Goal: Communication & Community: Share content

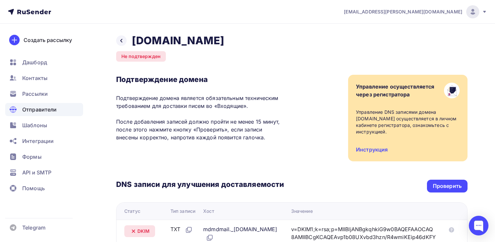
scroll to position [64, 0]
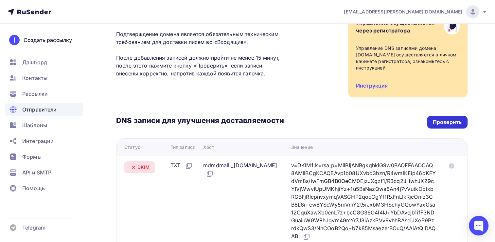
click at [461, 118] on div "Проверить" at bounding box center [447, 122] width 29 height 8
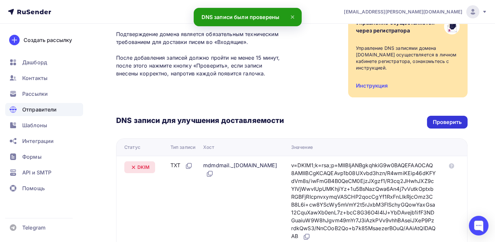
click at [451, 118] on div "Проверить" at bounding box center [447, 122] width 29 height 8
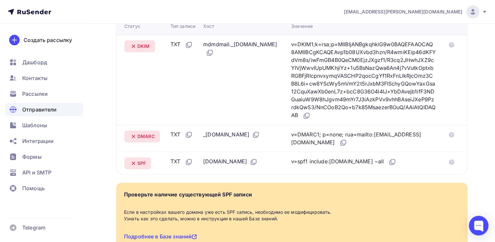
scroll to position [160, 0]
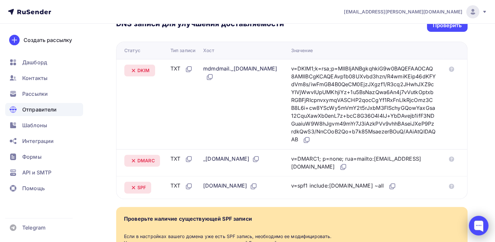
click at [480, 223] on div at bounding box center [479, 225] width 20 height 20
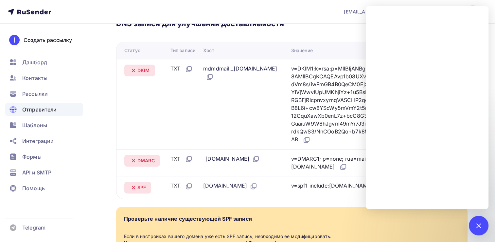
click at [34, 106] on span "Отправители" at bounding box center [39, 109] width 35 height 8
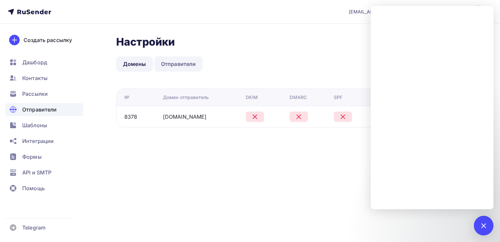
click at [188, 65] on link "Отправители" at bounding box center [178, 63] width 49 height 15
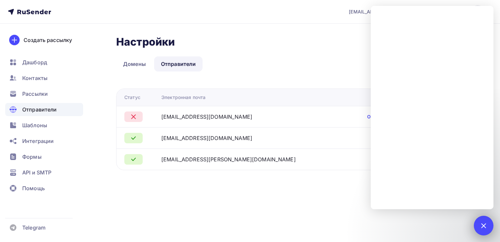
click at [486, 222] on div at bounding box center [484, 225] width 20 height 20
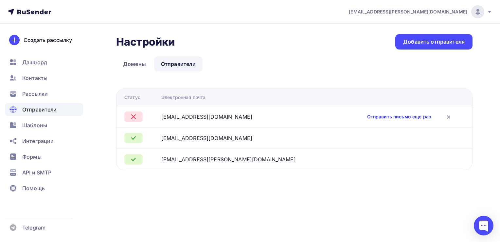
click at [389, 118] on link "Отправить письмо еще раз" at bounding box center [399, 116] width 64 height 7
click at [405, 116] on link "Отправить письмо еще раз" at bounding box center [399, 116] width 64 height 7
click at [378, 116] on link "Отправить письмо еще раз" at bounding box center [399, 116] width 64 height 7
click at [221, 137] on div "konferensmira@yandex.ru" at bounding box center [206, 138] width 91 height 8
click at [130, 65] on link "Домены" at bounding box center [134, 63] width 37 height 15
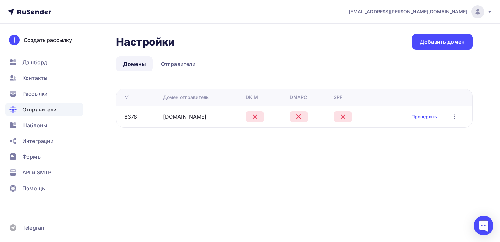
click at [205, 123] on tr "8378 mira-clinic.ru Проверить Редактировать Удалить" at bounding box center [295, 116] width 356 height 21
click at [428, 116] on link "Проверить" at bounding box center [424, 116] width 26 height 7
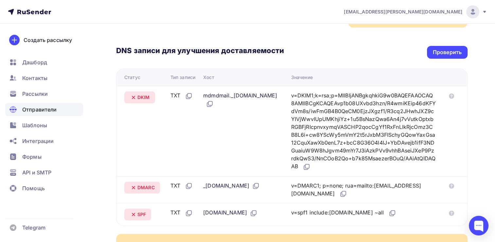
scroll to position [131, 0]
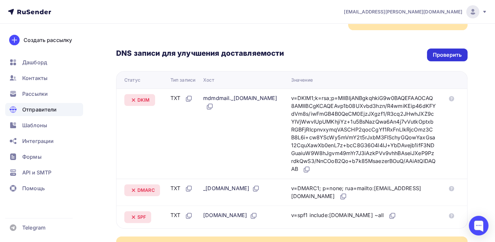
click at [449, 51] on div "Проверить" at bounding box center [447, 55] width 29 height 8
click at [456, 51] on div "Проверить" at bounding box center [447, 55] width 29 height 8
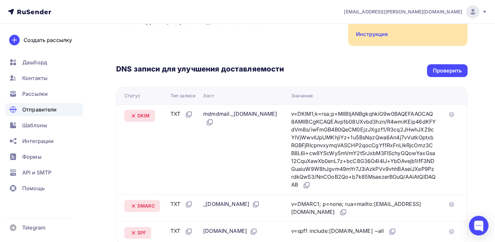
scroll to position [65, 0]
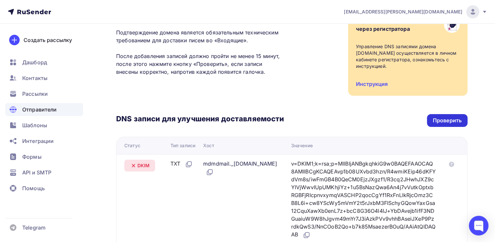
click at [459, 117] on div "Проверить" at bounding box center [447, 121] width 29 height 8
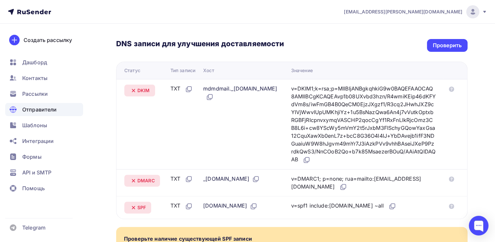
scroll to position [128, 0]
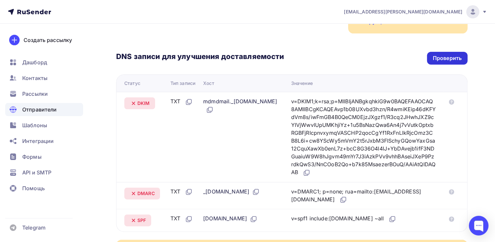
click at [444, 54] on div "Проверить" at bounding box center [447, 58] width 29 height 8
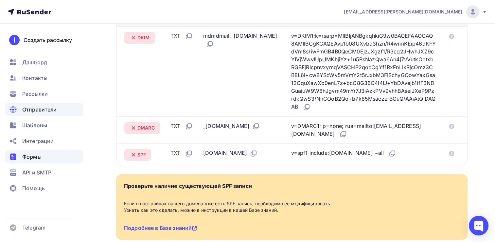
scroll to position [95, 0]
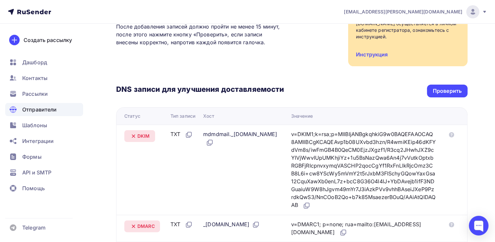
click at [34, 109] on span "Отправители" at bounding box center [39, 109] width 35 height 8
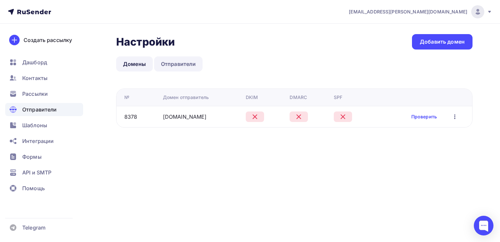
click at [184, 64] on link "Отправители" at bounding box center [178, 63] width 49 height 15
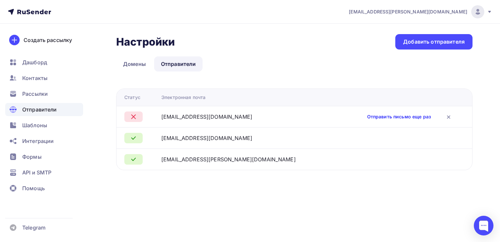
click at [415, 114] on link "Отправить письмо еще раз" at bounding box center [399, 116] width 64 height 7
click at [413, 118] on link "Отправить письмо еще раз" at bounding box center [399, 116] width 64 height 7
click at [35, 127] on span "Шаблоны" at bounding box center [34, 125] width 25 height 8
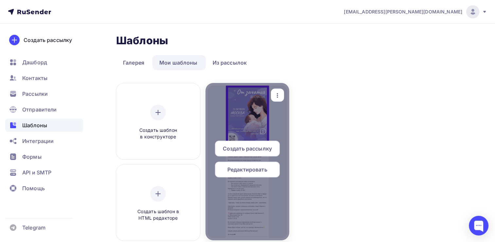
click at [256, 170] on span "Редактировать" at bounding box center [248, 169] width 40 height 8
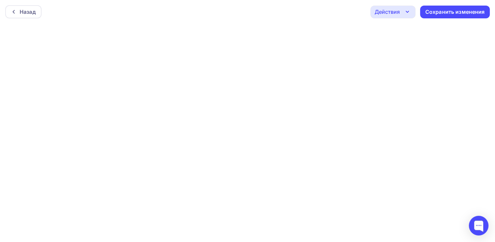
scroll to position [1, 0]
click at [452, 9] on div "Сохранить изменения" at bounding box center [456, 11] width 60 height 8
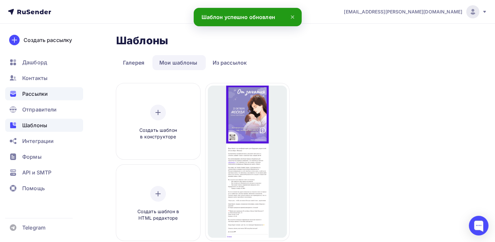
click at [30, 92] on span "Рассылки" at bounding box center [35, 94] width 26 height 8
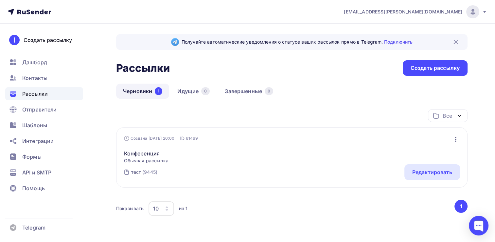
click at [232, 160] on div "Конференция Обычная рассылка Редактировать Копировать Добавить в папку Удалить" at bounding box center [292, 152] width 336 height 22
click at [142, 156] on link "Конференция" at bounding box center [146, 153] width 45 height 8
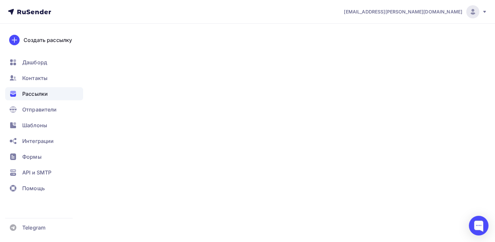
click at [142, 156] on link "Конференция" at bounding box center [146, 153] width 45 height 8
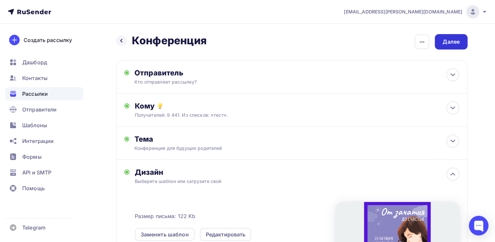
click at [458, 39] on div "Далее" at bounding box center [451, 42] width 17 height 8
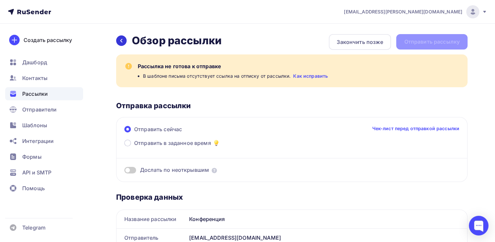
click at [123, 42] on icon at bounding box center [121, 40] width 5 height 5
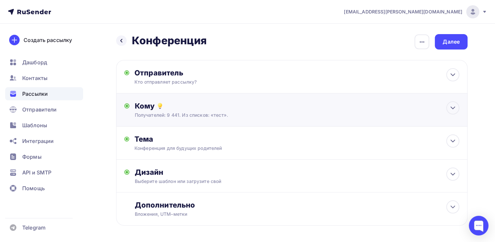
scroll to position [25, 0]
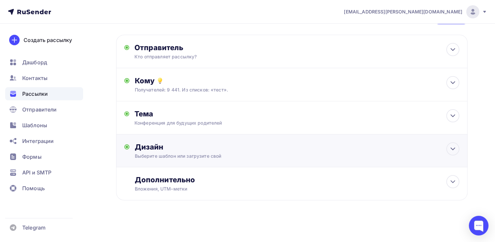
click at [213, 153] on div "Выберите шаблон или загрузите свой" at bounding box center [281, 156] width 292 height 7
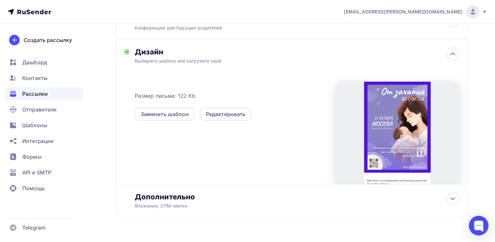
scroll to position [123, 0]
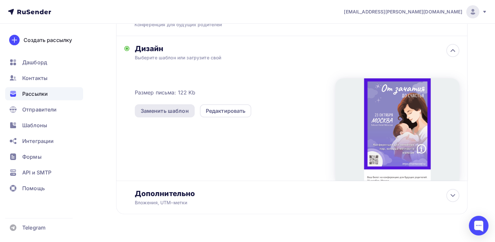
click at [172, 107] on div "Заменить шаблон" at bounding box center [165, 111] width 48 height 8
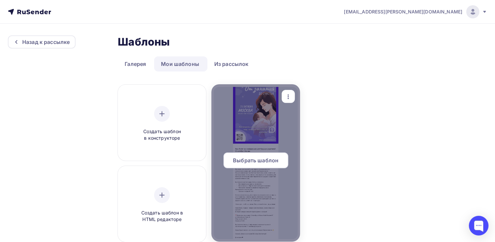
click at [263, 159] on span "Выбрать шаблон" at bounding box center [256, 160] width 46 height 8
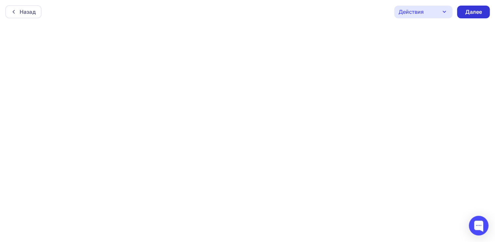
click at [473, 13] on div "Далее" at bounding box center [473, 12] width 17 height 8
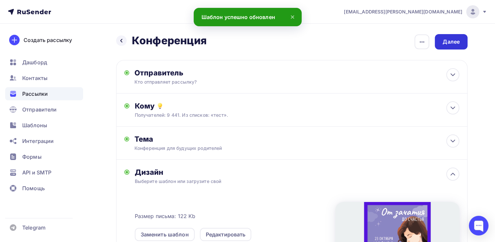
click at [462, 36] on div "Далее" at bounding box center [451, 41] width 33 height 15
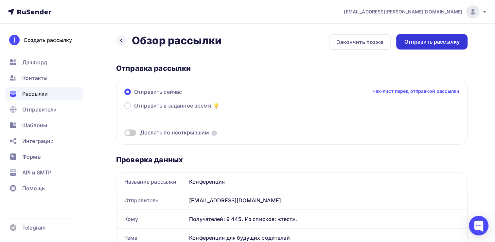
click at [437, 43] on div "Отправить рассылку" at bounding box center [432, 42] width 56 height 8
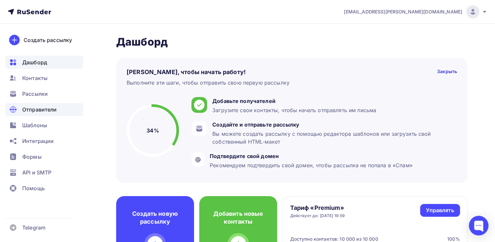
click at [39, 113] on span "Отправители" at bounding box center [39, 109] width 35 height 8
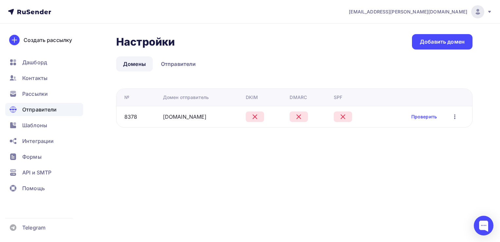
click at [423, 120] on div "Проверить Редактировать Удалить" at bounding box center [435, 116] width 48 height 9
click at [423, 117] on link "Проверить" at bounding box center [424, 116] width 26 height 7
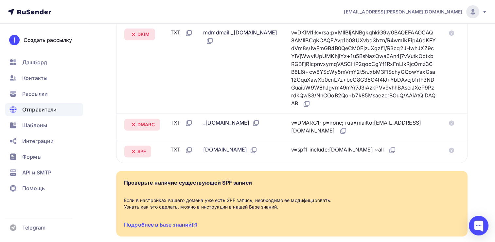
scroll to position [98, 0]
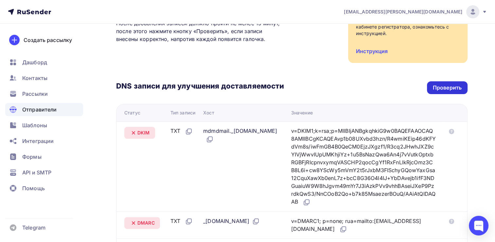
click at [444, 84] on div "Проверить" at bounding box center [447, 88] width 29 height 8
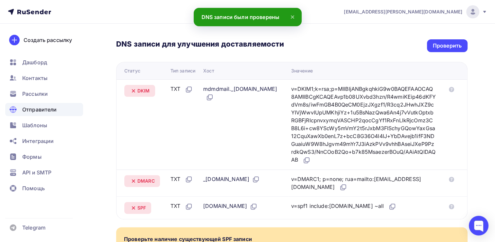
scroll to position [131, 0]
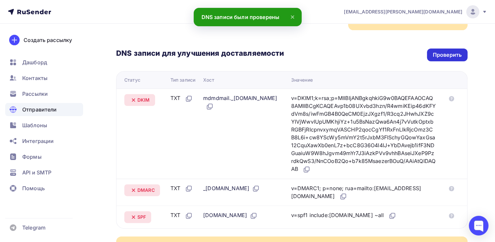
click at [457, 51] on div "Проверить" at bounding box center [447, 55] width 29 height 8
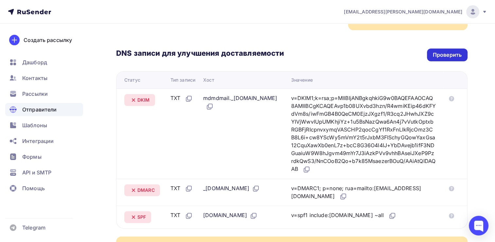
click at [435, 48] on div "Проверить" at bounding box center [447, 54] width 41 height 13
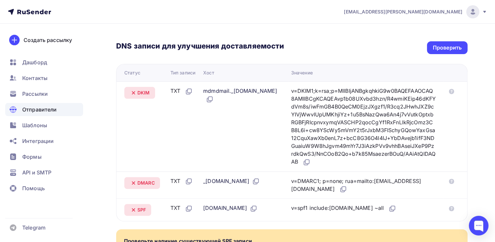
scroll to position [128, 0]
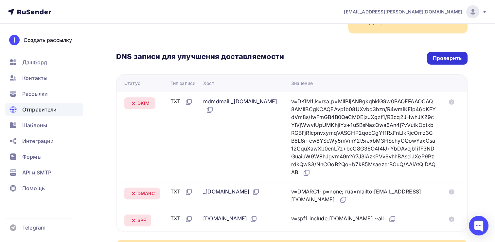
click at [439, 55] on div "Проверить" at bounding box center [447, 58] width 29 height 8
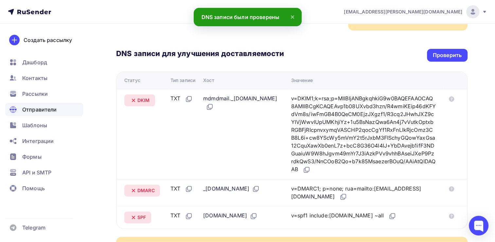
scroll to position [131, 0]
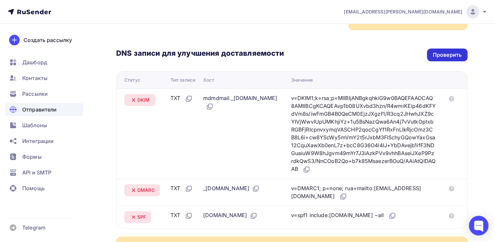
click at [441, 51] on div "Проверить" at bounding box center [447, 55] width 29 height 8
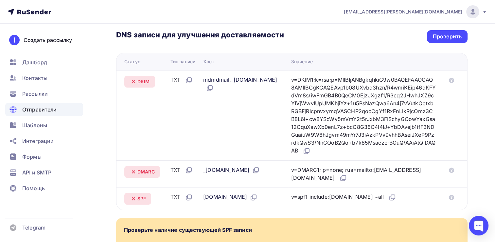
scroll to position [98, 0]
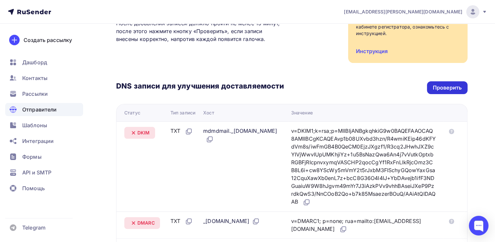
click at [447, 84] on div "Проверить" at bounding box center [447, 88] width 29 height 8
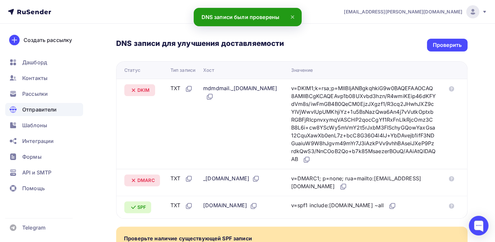
scroll to position [128, 0]
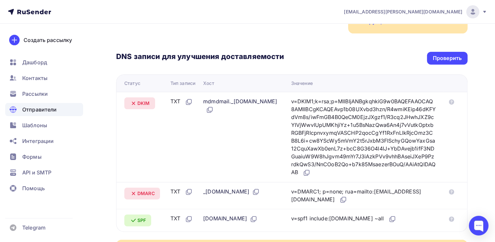
drag, startPoint x: 223, startPoint y: 184, endPoint x: 206, endPoint y: 185, distance: 16.7
click at [206, 187] on div "_dmarc.mira-clinic.ru" at bounding box center [231, 191] width 57 height 9
copy div "_dmarc"
click at [226, 118] on td "mdmdmail._domainkey.mira-clinic.ru" at bounding box center [245, 137] width 88 height 90
drag, startPoint x: 263, startPoint y: 94, endPoint x: 205, endPoint y: 93, distance: 57.6
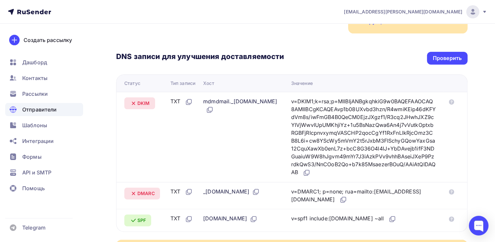
click at [205, 97] on div "mdmdmail._domainkey.mira-clinic.ru" at bounding box center [242, 105] width 78 height 16
copy div "mdmdmail._domainkey"
click at [313, 52] on div "DNS записи для улучшения доставляемости Проверить" at bounding box center [292, 58] width 352 height 13
click at [452, 54] on div "Проверить" at bounding box center [447, 58] width 29 height 8
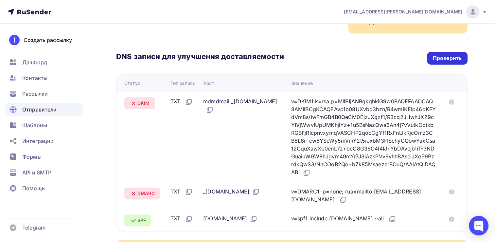
click at [439, 55] on div "Проверить" at bounding box center [447, 58] width 29 height 8
drag, startPoint x: 454, startPoint y: 59, endPoint x: 450, endPoint y: 55, distance: 5.8
click at [450, 55] on div "DNS записи для улучшения доставляемости Проверить Статус Тип записи Хост Значен…" at bounding box center [292, 132] width 352 height 198
drag, startPoint x: 450, startPoint y: 55, endPoint x: 447, endPoint y: 51, distance: 4.9
click at [447, 54] on div "Проверить" at bounding box center [447, 58] width 29 height 8
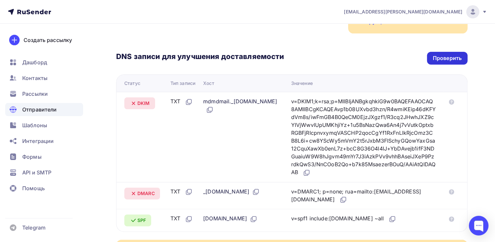
click at [447, 54] on div "Проверить" at bounding box center [447, 58] width 29 height 8
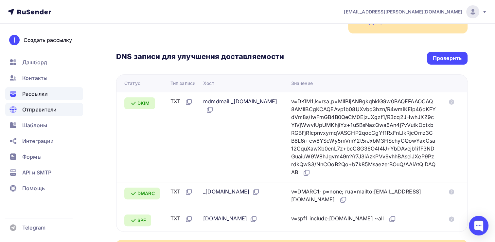
click at [41, 93] on span "Рассылки" at bounding box center [35, 94] width 26 height 8
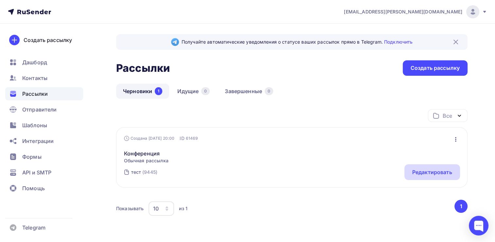
click at [415, 169] on div "Редактировать" at bounding box center [432, 172] width 40 height 8
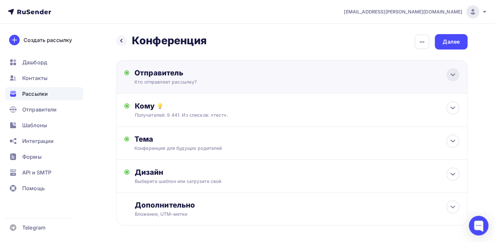
click at [452, 74] on icon at bounding box center [453, 75] width 8 height 8
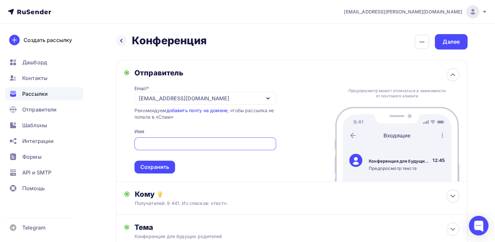
click at [274, 96] on div "konferensmira@yandex.ru" at bounding box center [206, 98] width 142 height 13
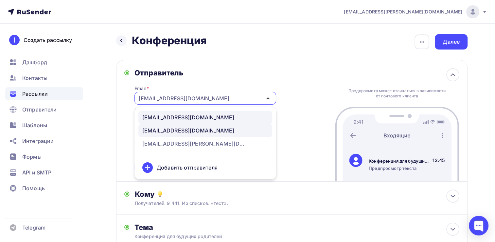
click at [204, 118] on div "info@mira-clinic.ru" at bounding box center [205, 117] width 126 height 8
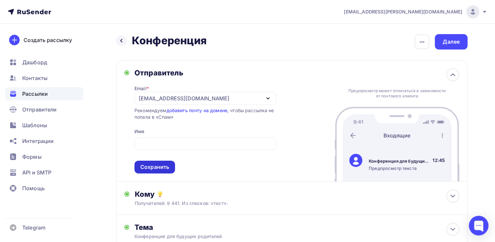
click at [157, 169] on div "Сохранить" at bounding box center [154, 167] width 29 height 8
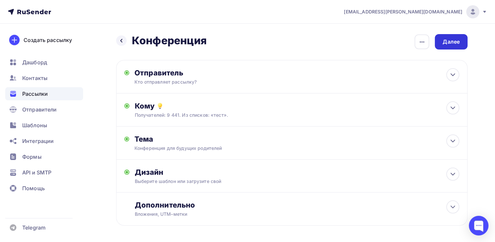
click at [449, 44] on div "Далее" at bounding box center [451, 42] width 17 height 8
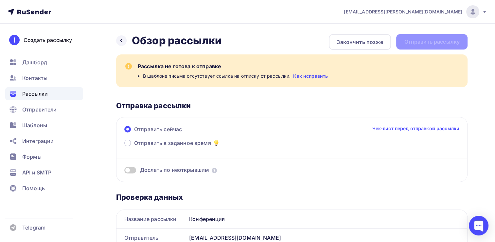
click at [302, 75] on link "Как исправить" at bounding box center [310, 76] width 35 height 7
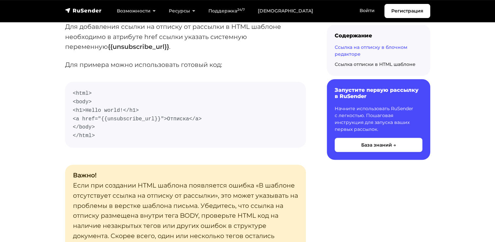
scroll to position [1146, 0]
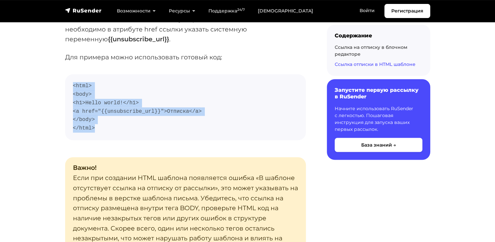
drag, startPoint x: 96, startPoint y: 127, endPoint x: 73, endPoint y: 87, distance: 46.0
click at [73, 87] on code "<html> <body> <h1>Hello world!</h1> <a href="{{unsubscribe_url}}">Отписка</a> <…" at bounding box center [185, 107] width 225 height 50
copy code "<html> <body> <h1>Hello world!</h1> <a href="{{unsubscribe_url}}">Отписка</a> <…"
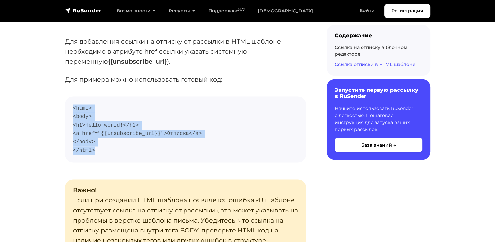
scroll to position [1113, 0]
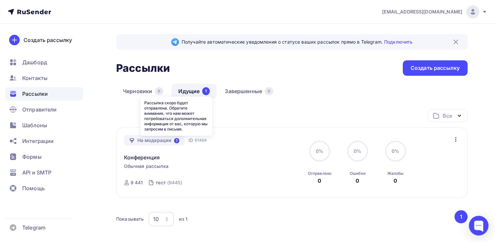
click at [174, 141] on icon at bounding box center [176, 140] width 5 height 5
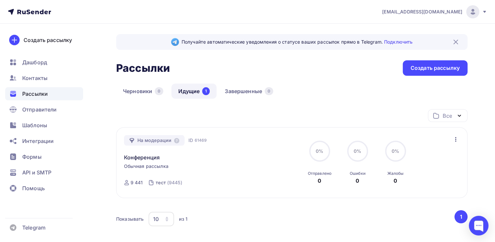
click at [461, 217] on button "1" at bounding box center [461, 216] width 13 height 13
click at [487, 225] on div at bounding box center [479, 225] width 20 height 20
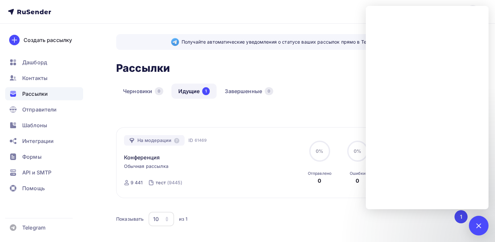
click at [428, 225] on div "Показывать 10 10 20 50 100 из 1" at bounding box center [284, 218] width 337 height 15
click at [458, 215] on button "1" at bounding box center [461, 216] width 13 height 13
click at [482, 224] on div at bounding box center [479, 225] width 20 height 20
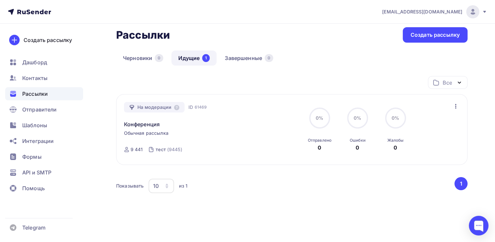
scroll to position [51, 0]
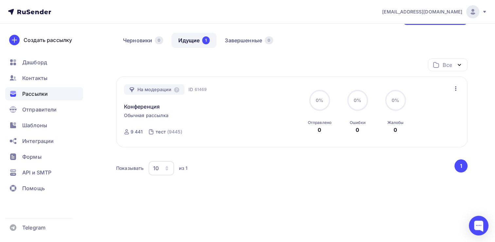
click at [461, 164] on button "1" at bounding box center [461, 165] width 13 height 13
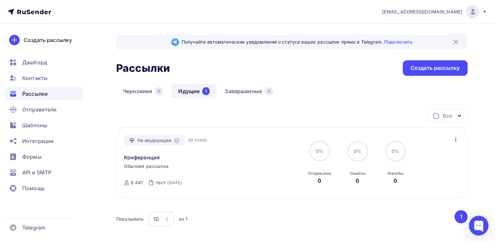
scroll to position [51, 0]
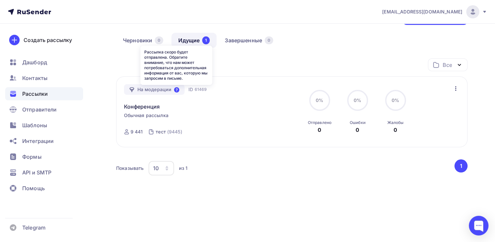
click at [174, 89] on icon at bounding box center [176, 89] width 5 height 5
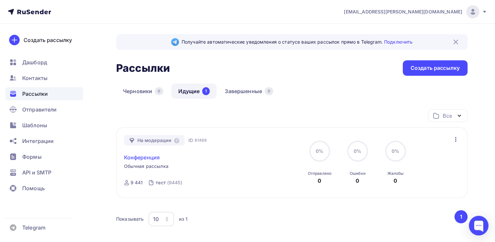
click at [143, 155] on link "Конференция" at bounding box center [142, 157] width 36 height 8
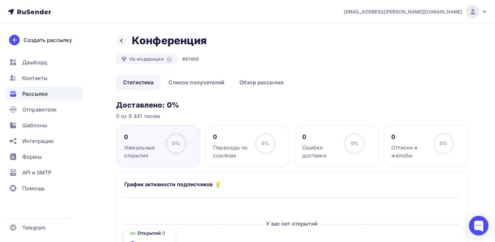
click at [176, 147] on circle at bounding box center [176, 144] width 20 height 20
click at [120, 38] on icon at bounding box center [121, 40] width 5 height 5
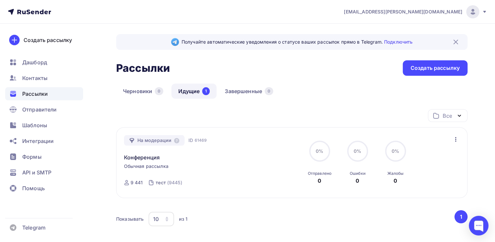
scroll to position [51, 0]
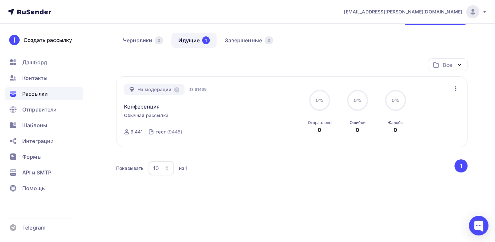
click at [165, 89] on div "На модерации" at bounding box center [154, 89] width 61 height 10
click at [131, 90] on icon at bounding box center [132, 89] width 5 height 5
click at [462, 64] on icon "button" at bounding box center [460, 65] width 8 height 8
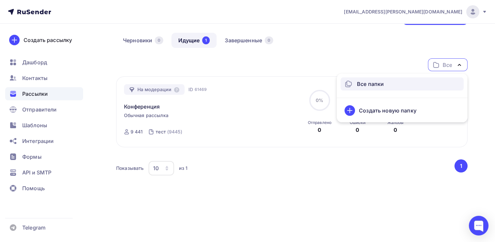
click at [462, 64] on icon "button" at bounding box center [460, 65] width 8 height 8
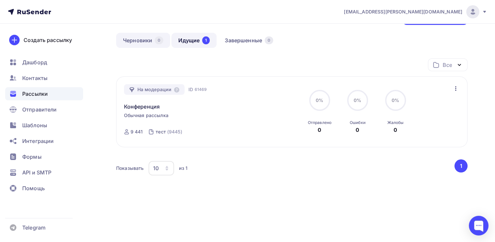
click at [139, 35] on link "Черновики 0" at bounding box center [143, 40] width 54 height 15
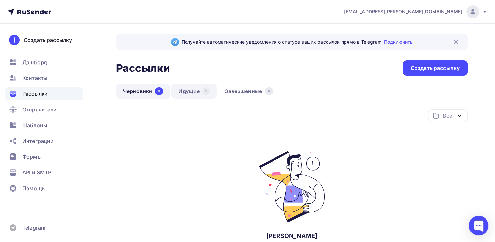
click at [197, 86] on link "Идущие 1" at bounding box center [194, 90] width 45 height 15
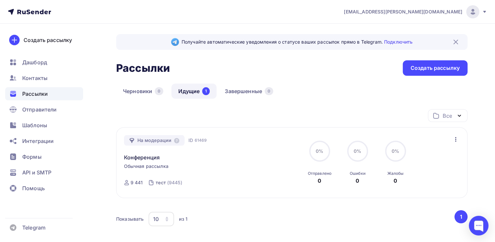
scroll to position [51, 0]
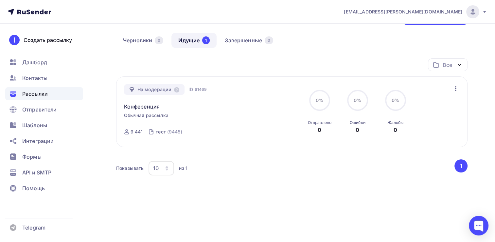
click at [196, 89] on span "61469" at bounding box center [200, 89] width 12 height 7
click at [148, 117] on span "Обычная рассылка" at bounding box center [146, 115] width 45 height 7
click at [45, 92] on span "Рассылки" at bounding box center [35, 94] width 26 height 8
click at [26, 92] on span "Рассылки" at bounding box center [35, 94] width 26 height 8
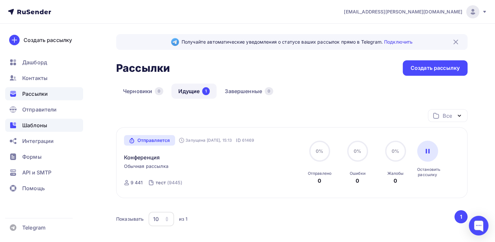
click at [34, 127] on span "Шаблоны" at bounding box center [34, 125] width 25 height 8
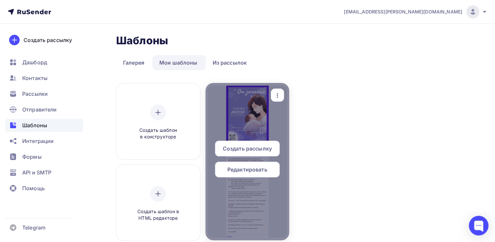
click at [252, 128] on div at bounding box center [248, 161] width 84 height 157
click at [245, 167] on span "Редактировать" at bounding box center [248, 169] width 40 height 8
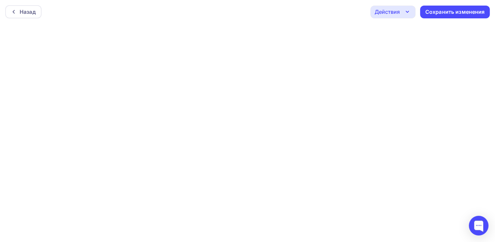
scroll to position [1, 0]
click at [456, 9] on div "Сохранить изменения" at bounding box center [456, 11] width 60 height 8
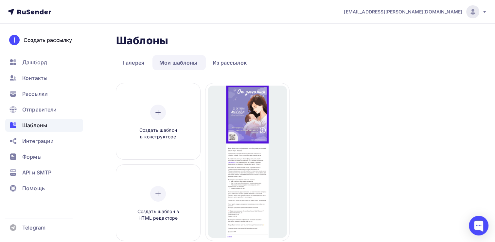
click at [39, 125] on span "Шаблоны" at bounding box center [34, 125] width 25 height 8
click at [35, 110] on span "Отправители" at bounding box center [39, 109] width 35 height 8
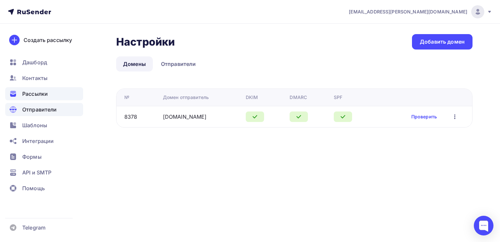
click at [35, 94] on span "Рассылки" at bounding box center [35, 94] width 26 height 8
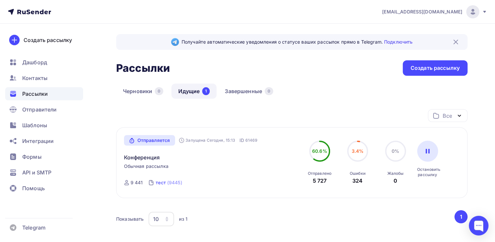
click at [171, 180] on div "(9445)" at bounding box center [174, 182] width 15 height 7
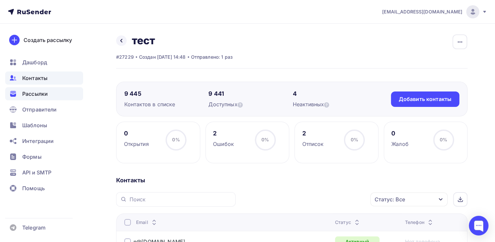
click at [40, 94] on span "Рассылки" at bounding box center [35, 94] width 26 height 8
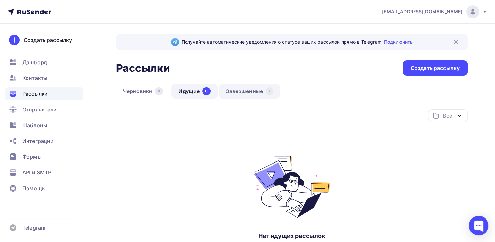
click at [236, 95] on link "Завершенные 1" at bounding box center [249, 90] width 61 height 15
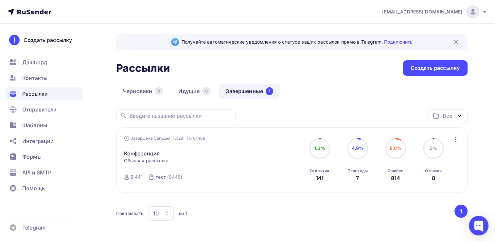
click at [354, 141] on circle at bounding box center [358, 148] width 20 height 20
click at [358, 150] on span "4.9%" at bounding box center [358, 148] width 12 height 6
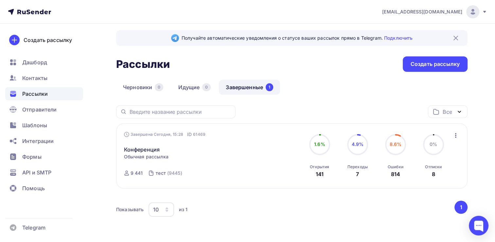
scroll to position [29, 0]
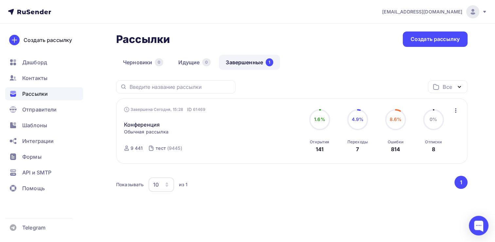
click at [360, 121] on span "4.9%" at bounding box center [358, 119] width 12 height 6
click at [455, 110] on icon "button" at bounding box center [456, 110] width 8 height 8
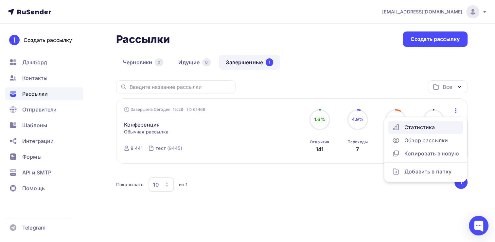
click at [403, 127] on div "Статистика" at bounding box center [425, 127] width 67 height 8
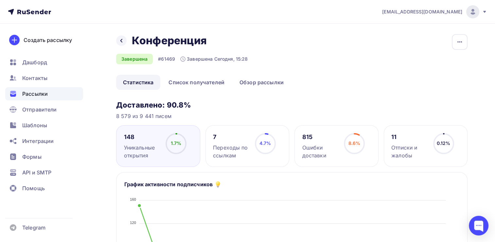
click at [442, 142] on span "0.12%" at bounding box center [444, 143] width 14 height 6
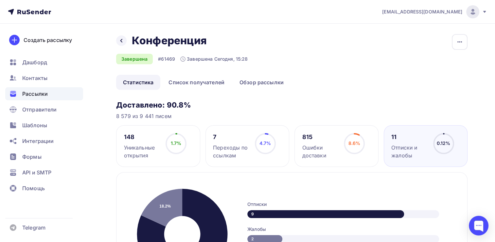
click at [153, 138] on div "148" at bounding box center [142, 137] width 36 height 8
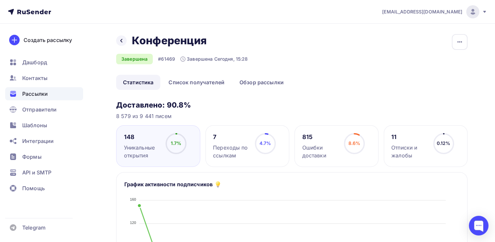
click at [33, 93] on span "Рассылки" at bounding box center [35, 94] width 26 height 8
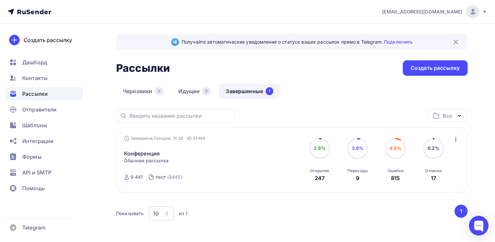
click at [327, 71] on div "Рассылки Рассылки Создать рассылку" at bounding box center [292, 67] width 352 height 15
click at [101, 172] on div "Получайте автоматические уведомления о статусе ваших рассылок прямо в Telegram.…" at bounding box center [247, 147] width 495 height 247
